Goal: Transaction & Acquisition: Obtain resource

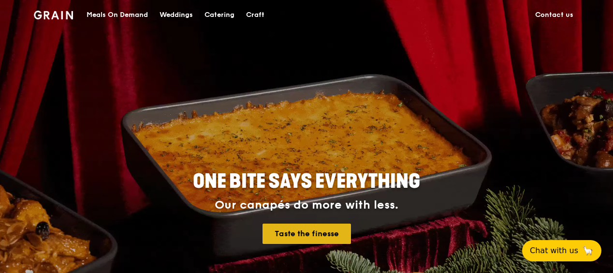
click at [288, 233] on link "Taste the finesse" at bounding box center [307, 233] width 88 height 20
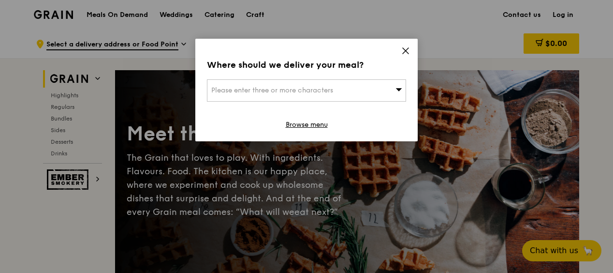
click at [352, 84] on div "Please enter three or more characters" at bounding box center [306, 90] width 199 height 22
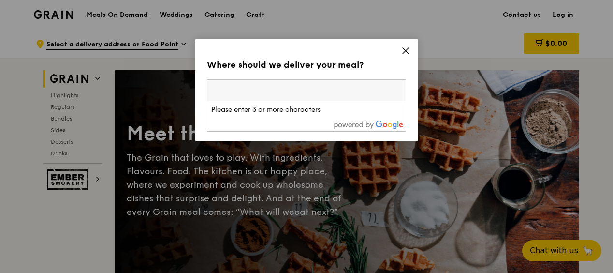
click at [263, 89] on input "search" at bounding box center [306, 90] width 198 height 21
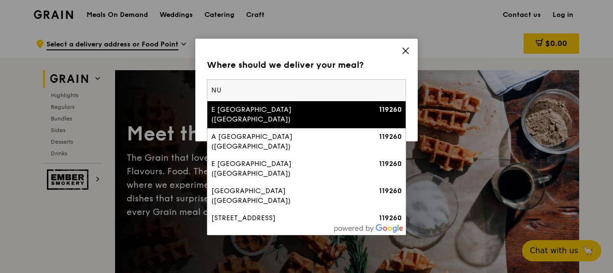
type input "N"
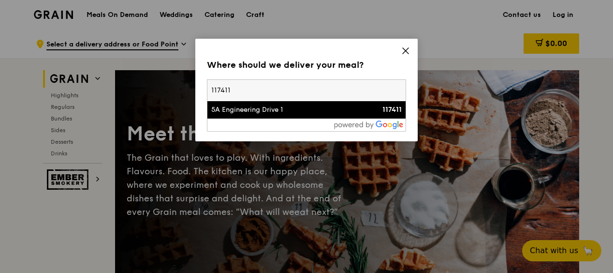
type input "117411"
click at [251, 116] on li "5A Engineering Drive 1 117411" at bounding box center [306, 109] width 198 height 17
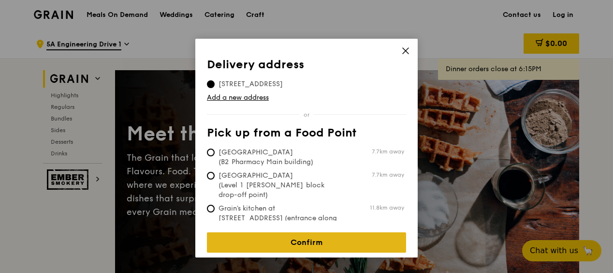
click at [301, 232] on link "Confirm" at bounding box center [306, 242] width 199 height 20
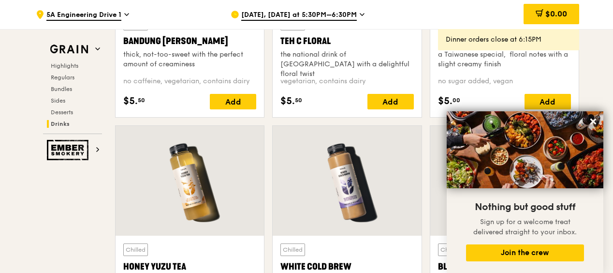
scroll to position [3523, 0]
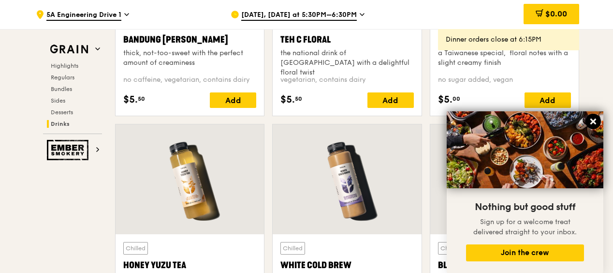
click at [587, 117] on button at bounding box center [593, 121] width 15 height 15
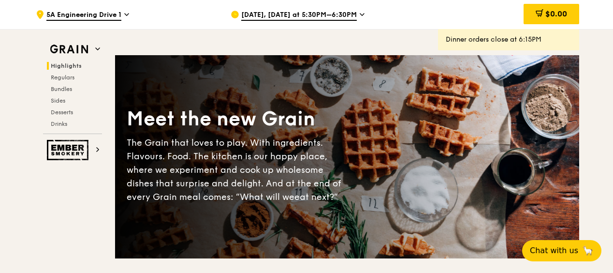
scroll to position [0, 0]
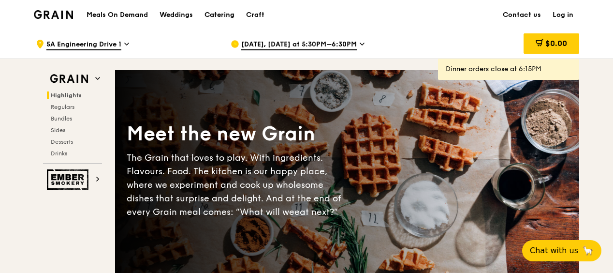
click at [216, 13] on div "Catering" at bounding box center [220, 14] width 30 height 29
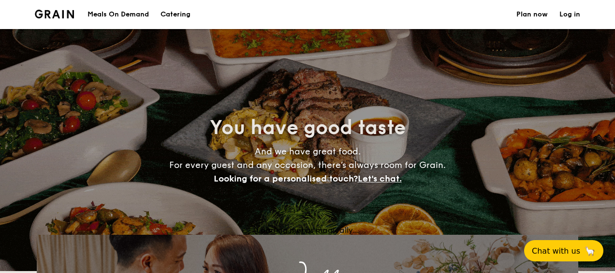
select select
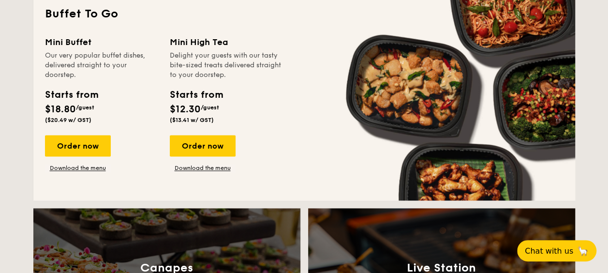
scroll to position [659, 0]
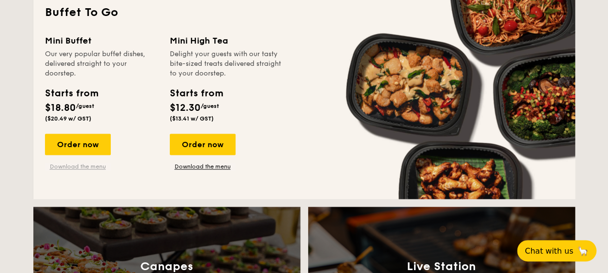
click at [86, 164] on link "Download the menu" at bounding box center [78, 166] width 66 height 8
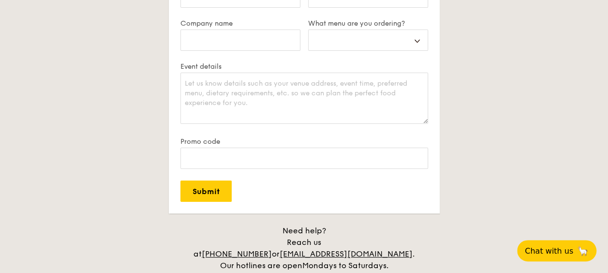
scroll to position [1775, 0]
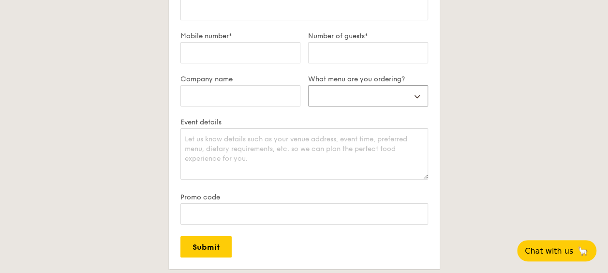
click at [362, 93] on select "Buffet Mini Buffet High Tea Canapés Meal Boxes Wedding" at bounding box center [368, 95] width 120 height 21
click at [526, 87] on div "Plan now We love hearing from our customers. Talk to us about anything. We are …" at bounding box center [304, 114] width 542 height 449
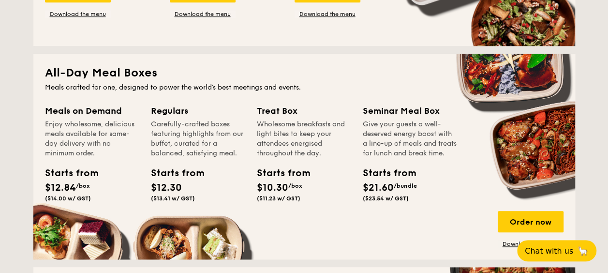
scroll to position [397, 0]
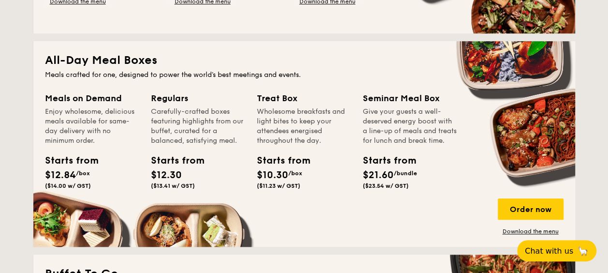
click at [168, 124] on div "Carefully-crafted boxes featuring highlights from our buffet, curated for a bal…" at bounding box center [198, 126] width 94 height 39
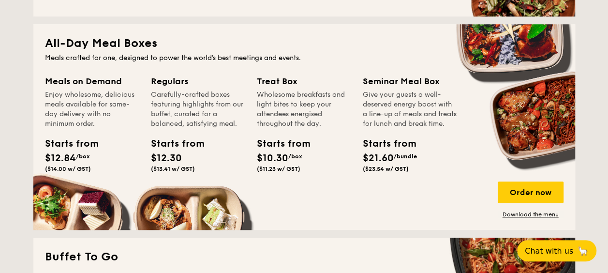
scroll to position [415, 0]
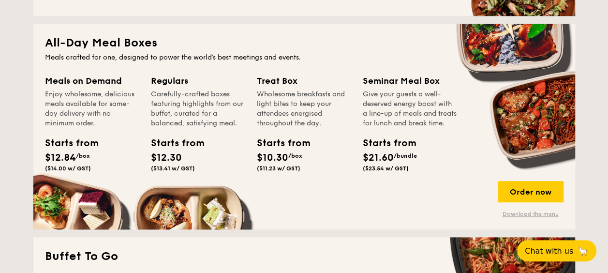
click at [507, 210] on link "Download the menu" at bounding box center [531, 214] width 66 height 8
